Goal: Find contact information: Find contact information

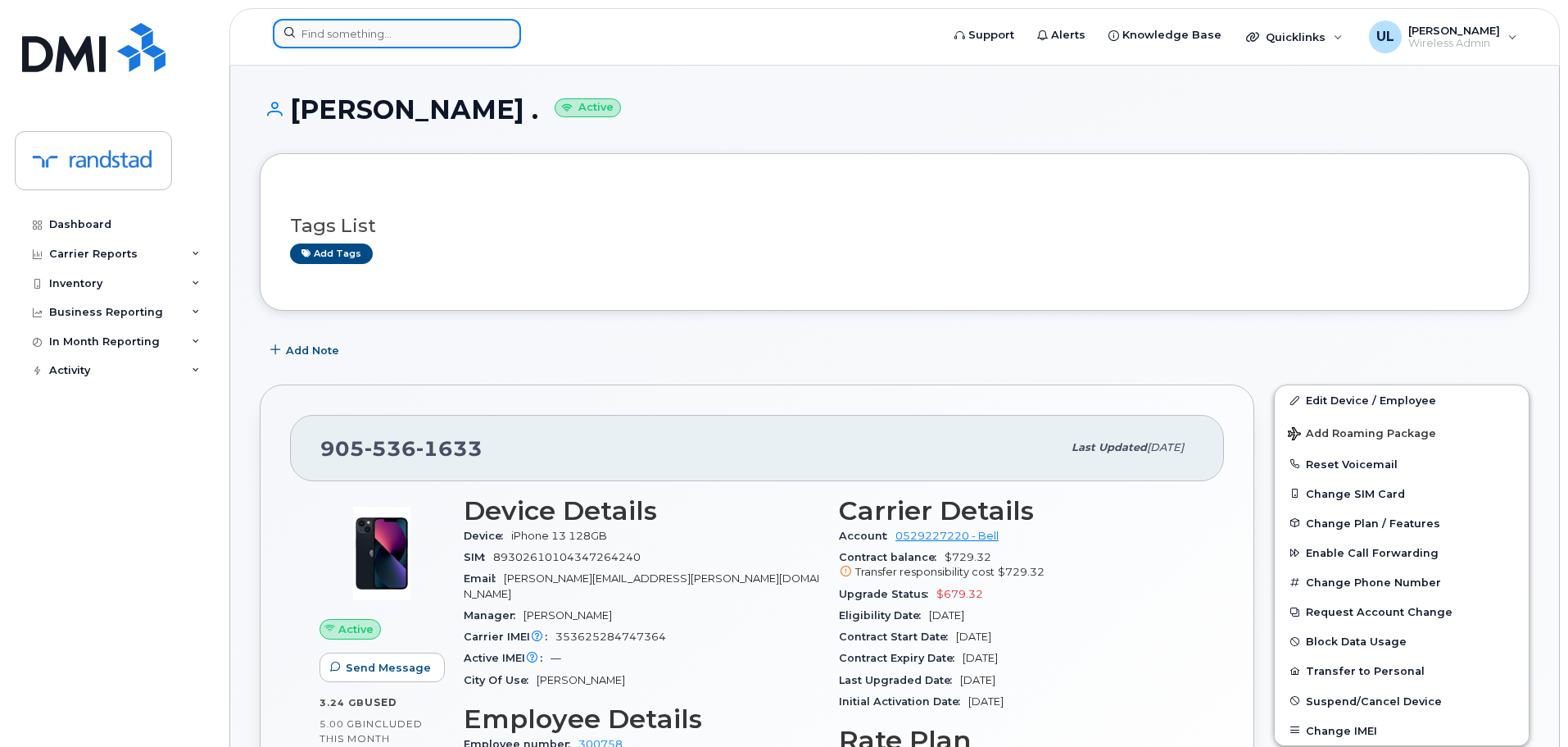
scroll to position [258, 0]
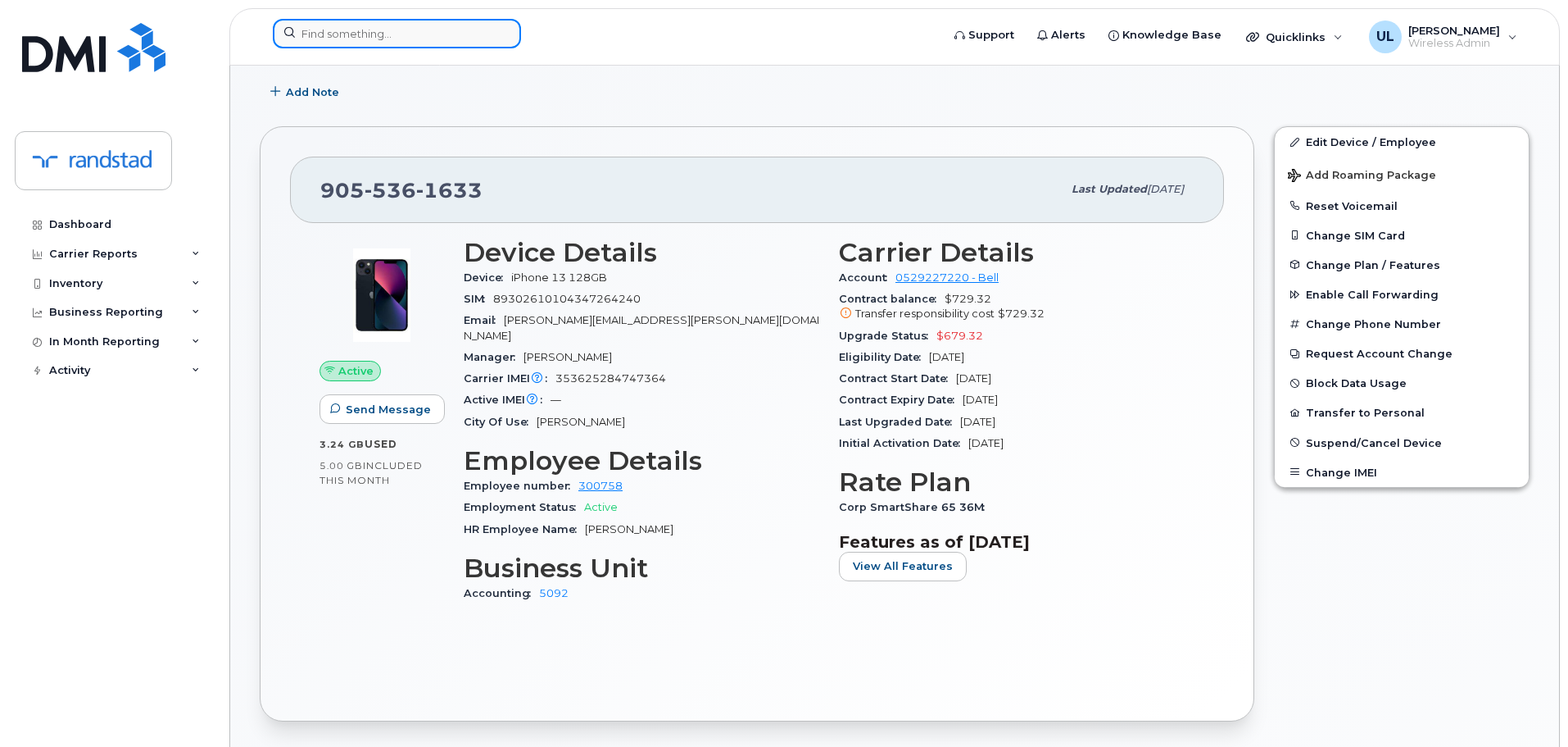
click at [437, 22] on input at bounding box center [396, 34] width 248 height 30
paste input "357373819673500"
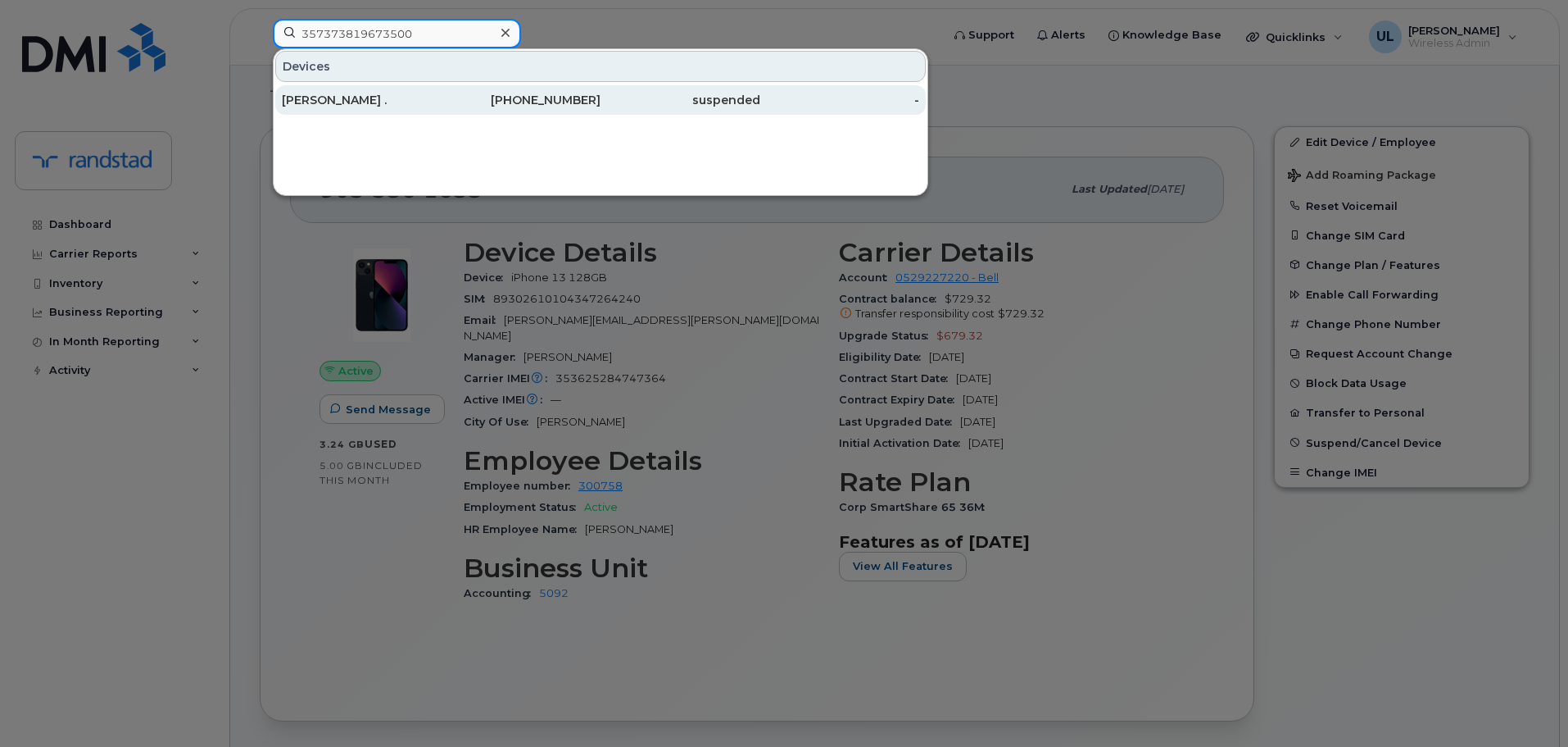
type input "357373819673500"
drag, startPoint x: 426, startPoint y: 98, endPoint x: 470, endPoint y: 114, distance: 46.8
click at [426, 97] on div "[PERSON_NAME] ." at bounding box center [361, 100] width 159 height 16
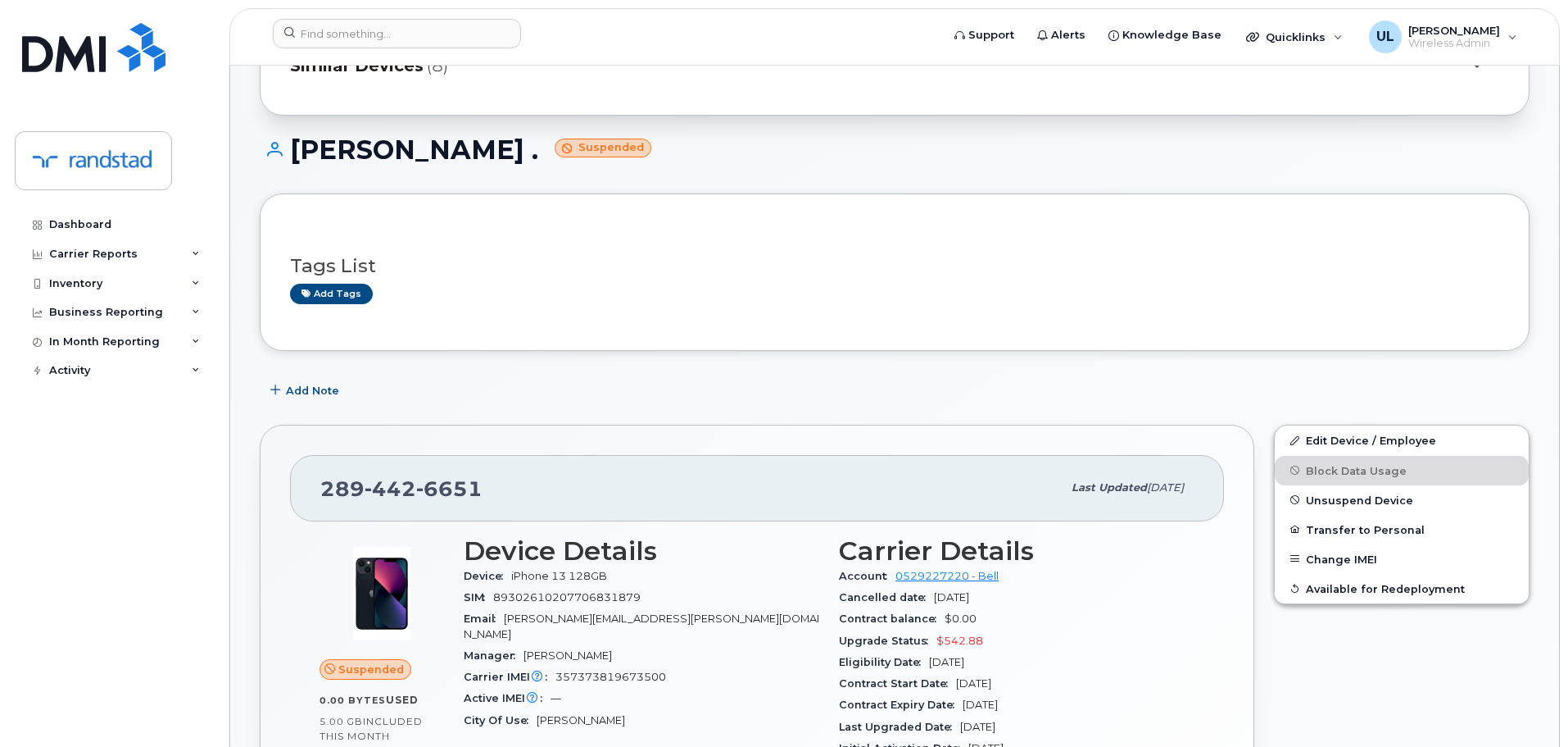
scroll to position [136, 0]
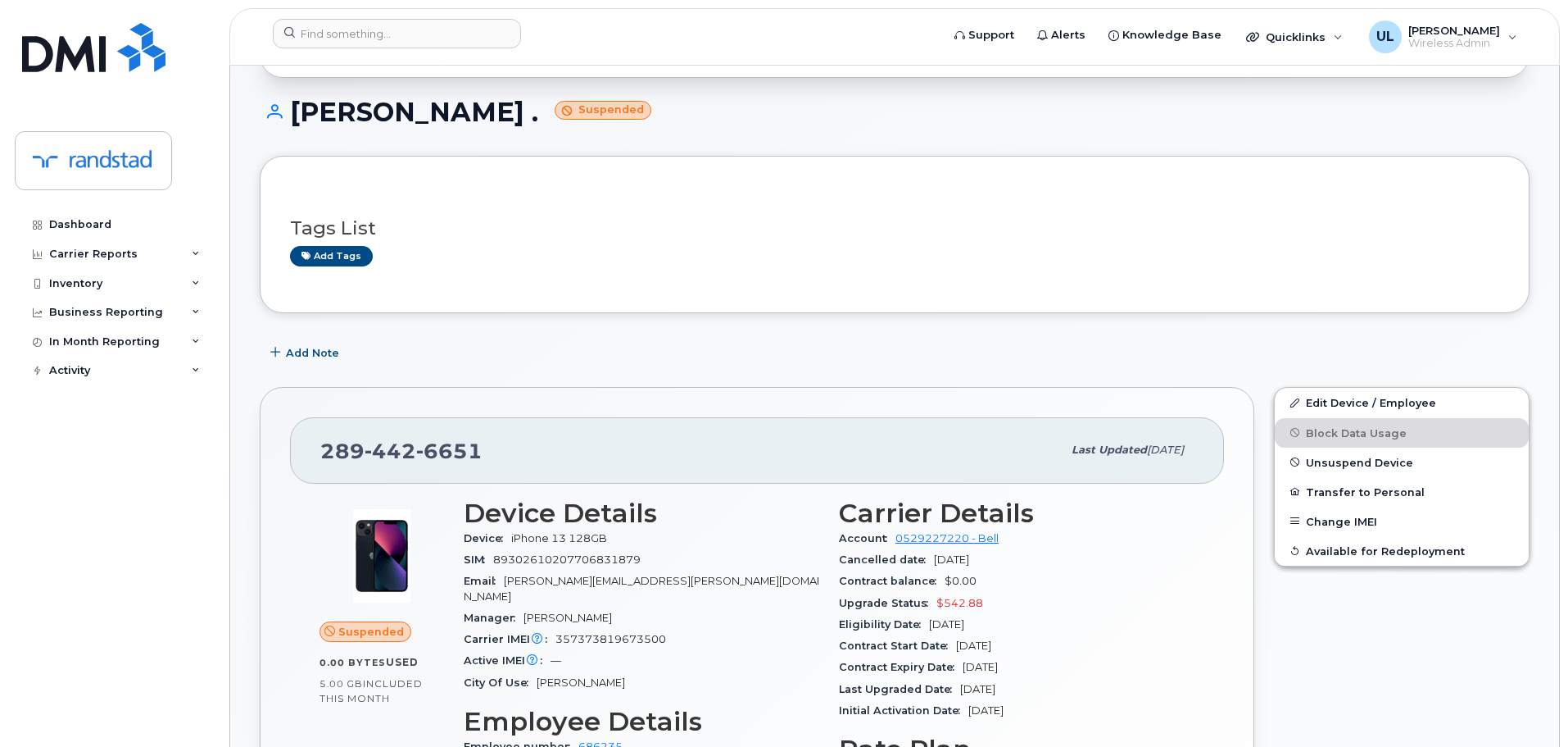
click at [423, 434] on div "289 442 6651" at bounding box center [691, 449] width 742 height 35
copy span "289 442 6651"
